Goal: Transaction & Acquisition: Purchase product/service

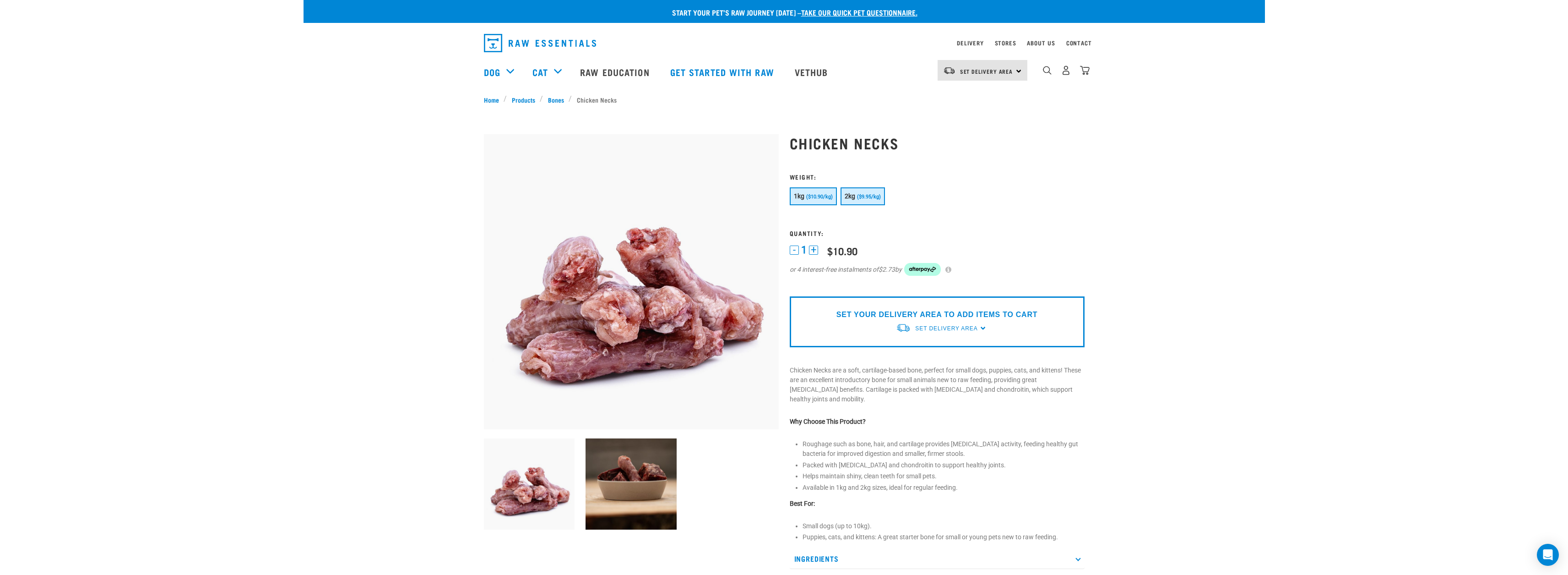
click at [874, 199] on button "2kg ($9.95/kg)" at bounding box center [863, 196] width 44 height 18
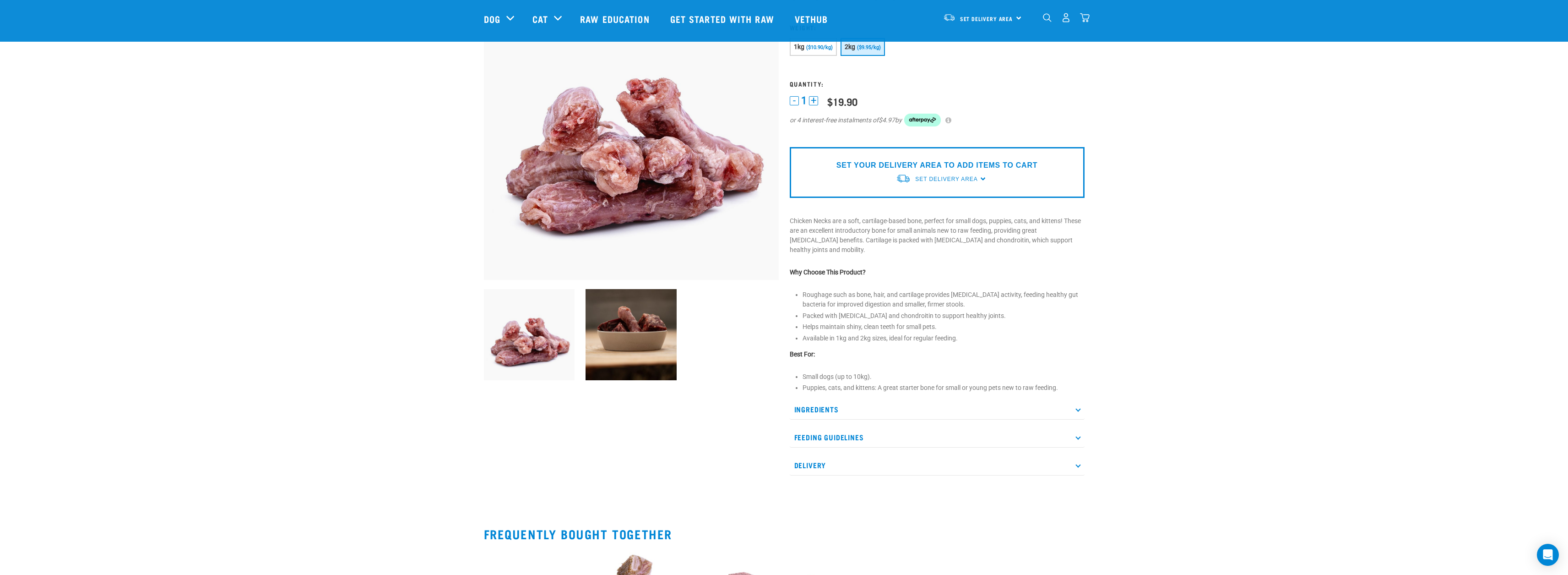
scroll to position [274, 0]
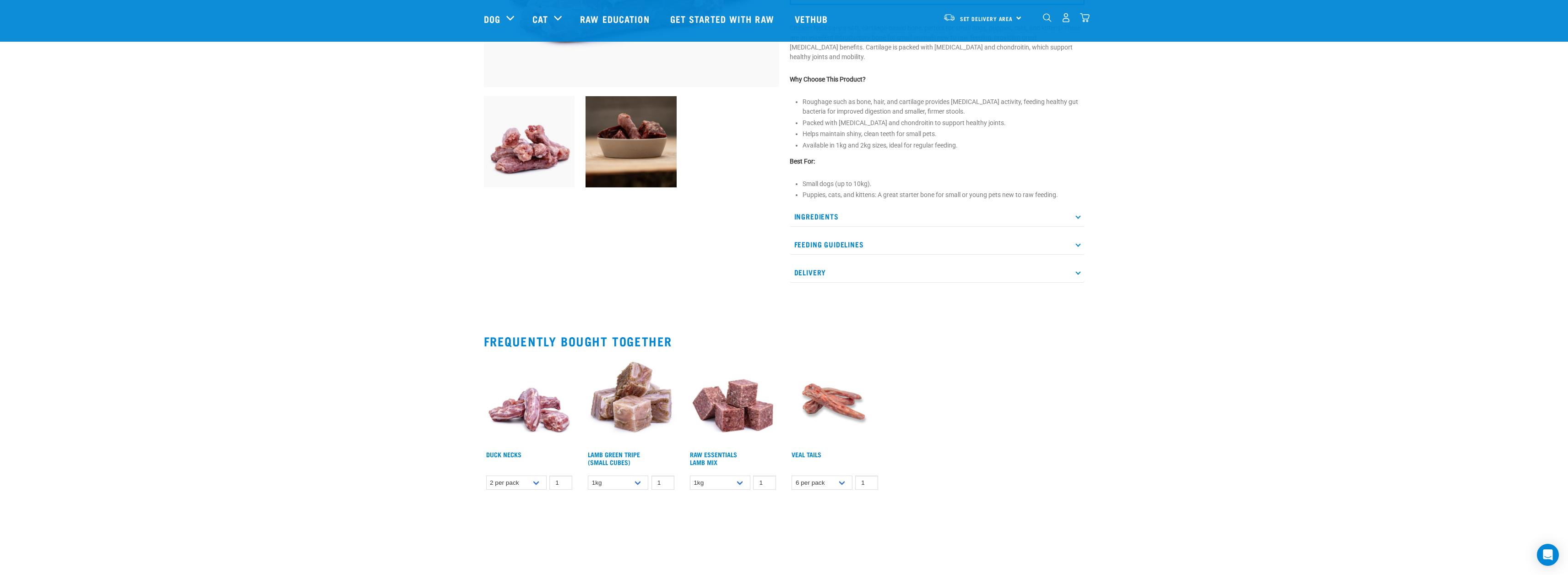
click at [913, 206] on p "Ingredients" at bounding box center [937, 216] width 295 height 20
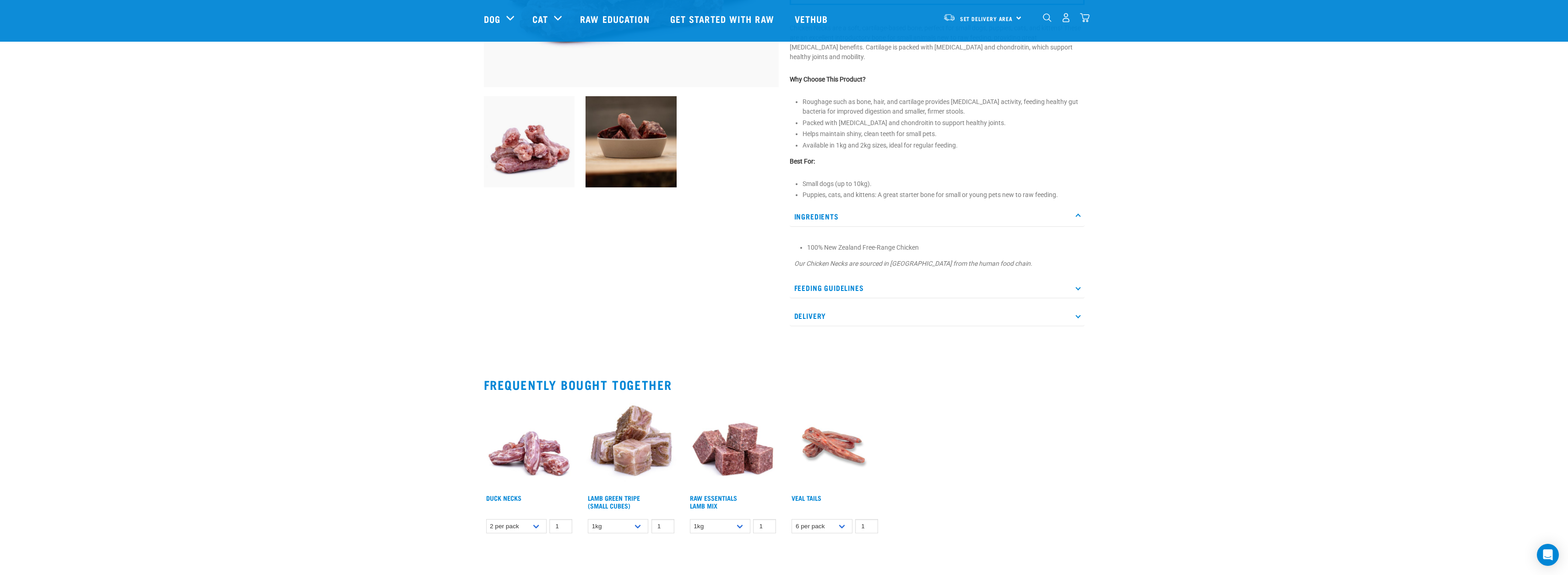
scroll to position [0, 0]
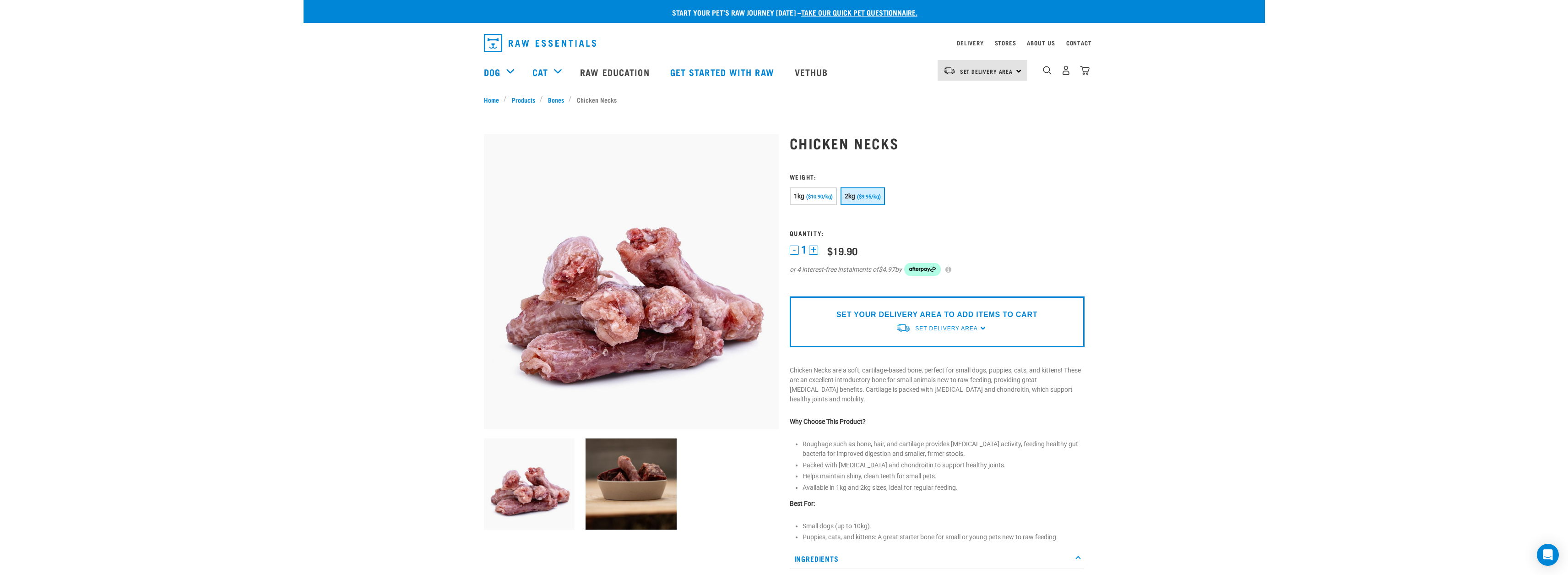
click at [981, 327] on div "SET YOUR DELIVERY AREA TO ADD ITEMS TO CART Set Delivery Area [GEOGRAPHIC_DATA]…" at bounding box center [937, 322] width 295 height 51
click at [970, 327] on span "Set Delivery Area" at bounding box center [946, 328] width 63 height 7
click at [943, 367] on link "[GEOGRAPHIC_DATA]" at bounding box center [941, 365] width 91 height 15
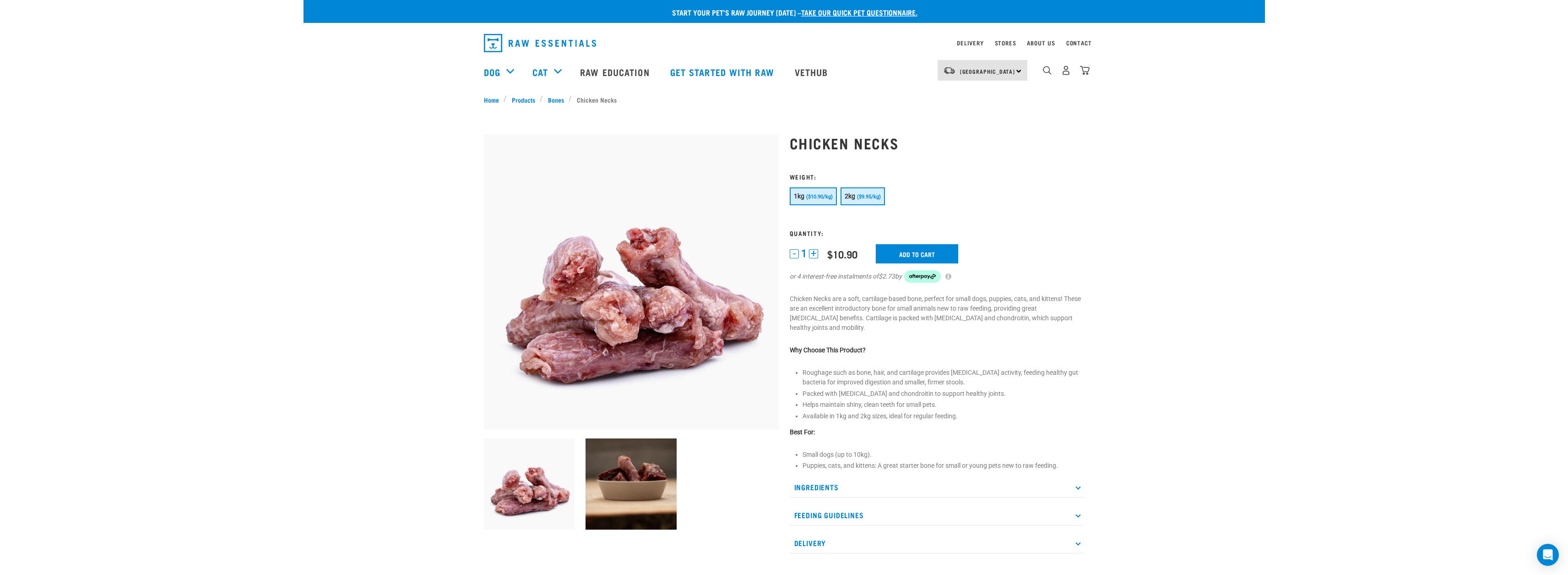
click at [875, 191] on button "2kg ($9.95/kg)" at bounding box center [863, 196] width 44 height 18
click at [978, 302] on p "Chicken Necks are a soft, cartilage-based bone, perfect for small dogs, puppies…" at bounding box center [937, 313] width 295 height 39
click at [917, 255] on input "Add to cart" at bounding box center [917, 253] width 83 height 19
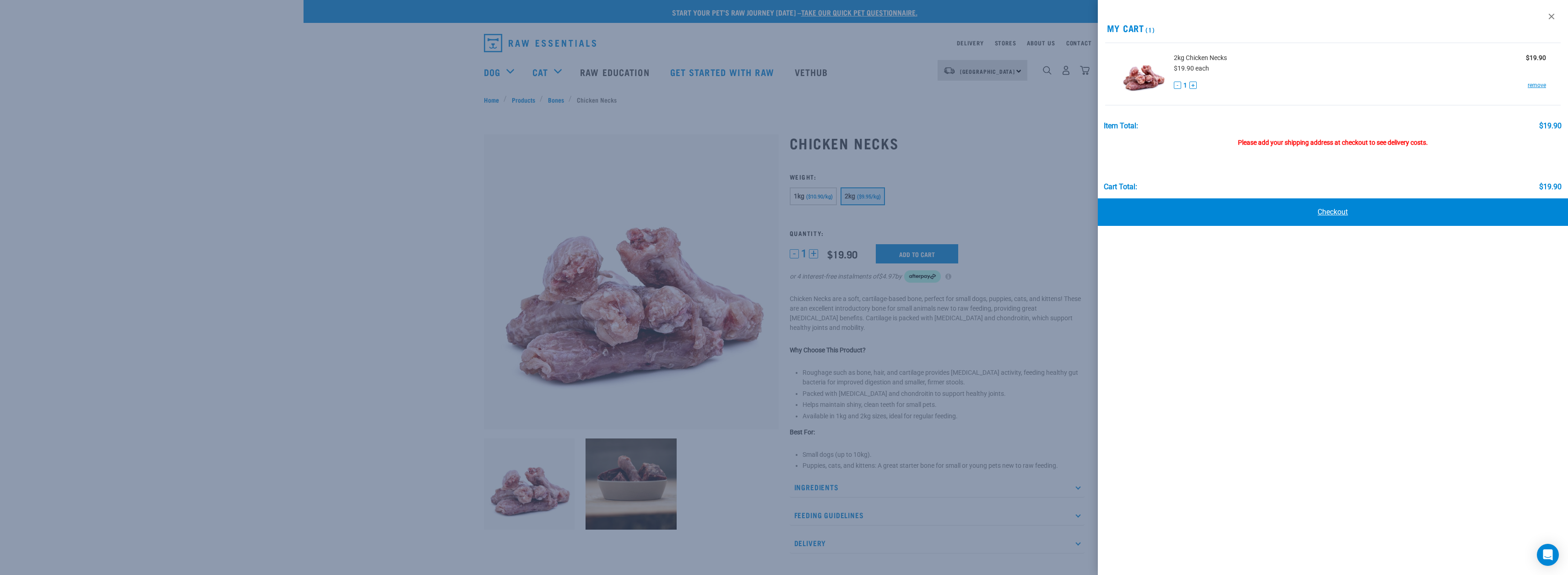
click at [1264, 212] on link "Checkout" at bounding box center [1333, 212] width 471 height 28
